Goal: Check status: Check status

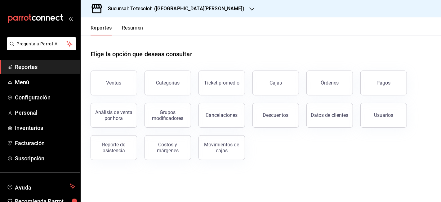
click at [187, 7] on div "Sucursal: Tetecoloh ([GEOGRAPHIC_DATA][PERSON_NAME])" at bounding box center [171, 8] width 171 height 17
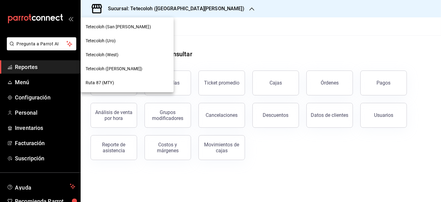
click at [127, 59] on div "Tetecoloh (West)" at bounding box center [127, 55] width 93 height 14
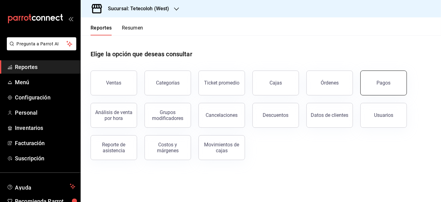
click at [373, 74] on button "Pagos" at bounding box center [383, 82] width 47 height 25
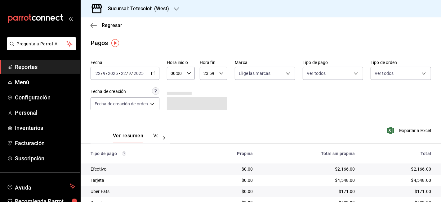
click at [153, 75] on icon "button" at bounding box center [153, 73] width 4 height 4
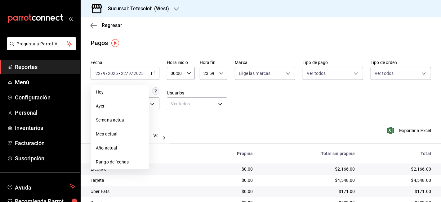
click at [114, 96] on li "Hoy" at bounding box center [120, 92] width 58 height 14
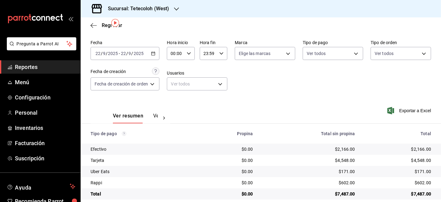
scroll to position [27, 0]
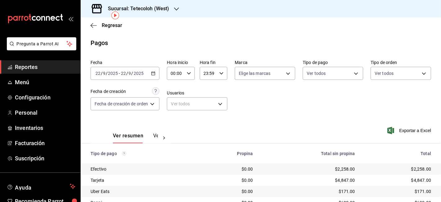
scroll to position [27, 0]
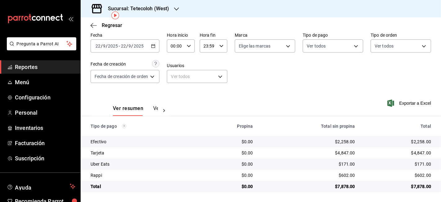
click at [267, 105] on div "Ver resumen Ver pagos Exportar a Excel" at bounding box center [261, 106] width 360 height 33
